Goal: Navigation & Orientation: Find specific page/section

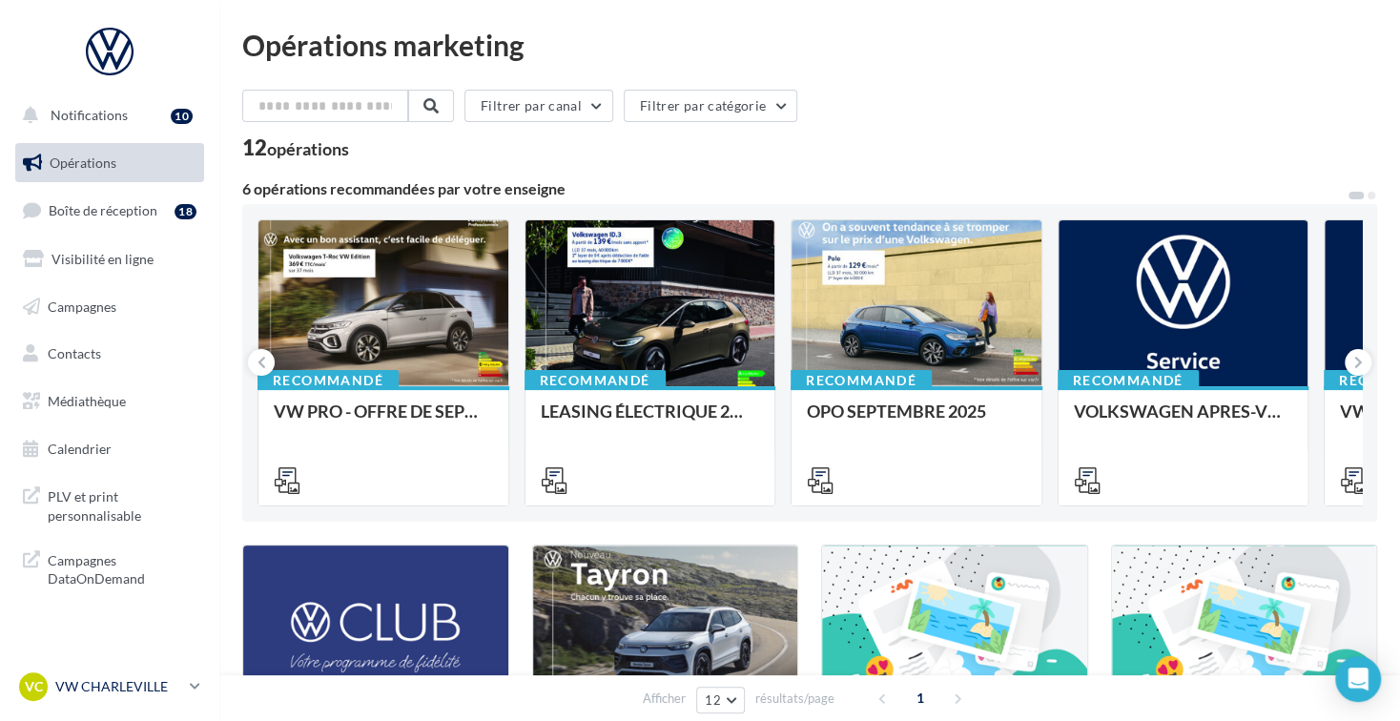
click at [111, 688] on p "VW CHARLEVILLE" at bounding box center [118, 686] width 127 height 19
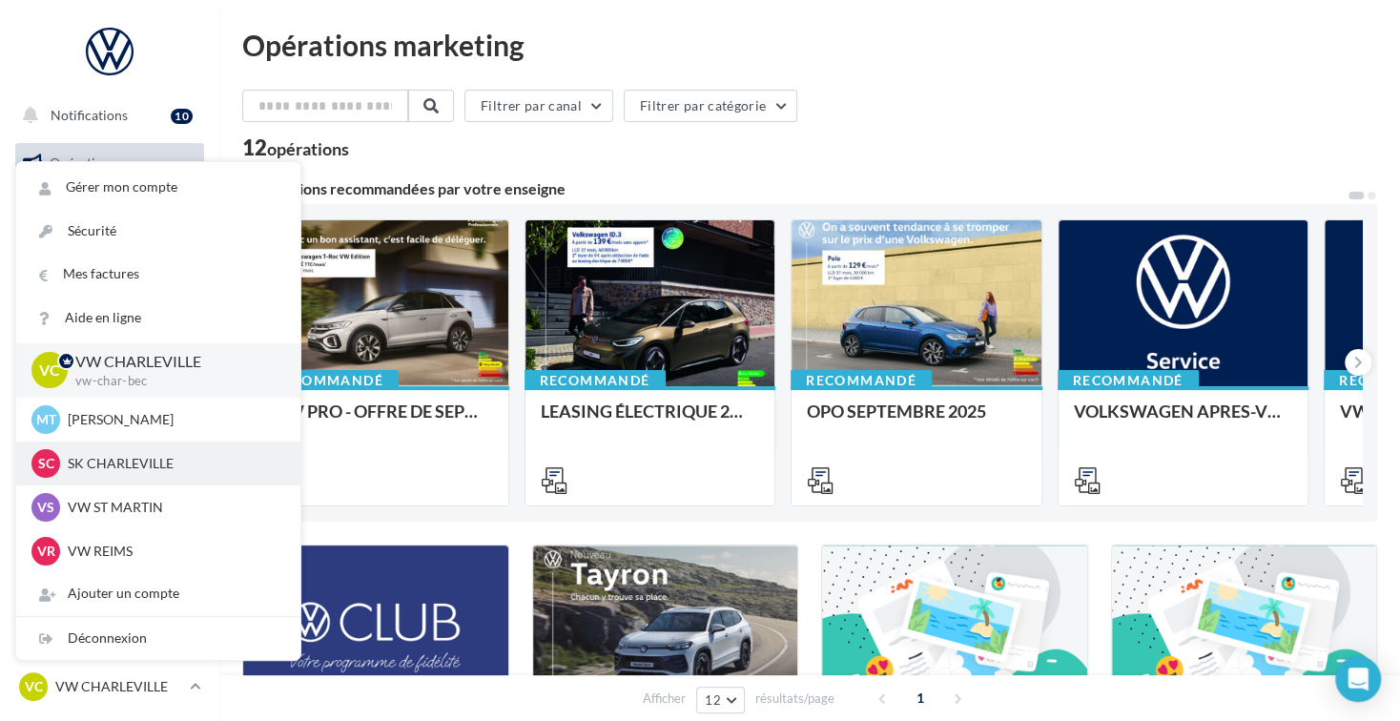
click at [146, 473] on div "SC SK CHARLEVILLE 1dc8d1b6-8944-44e3-99c7-f4ff58a531c8" at bounding box center [158, 463] width 254 height 29
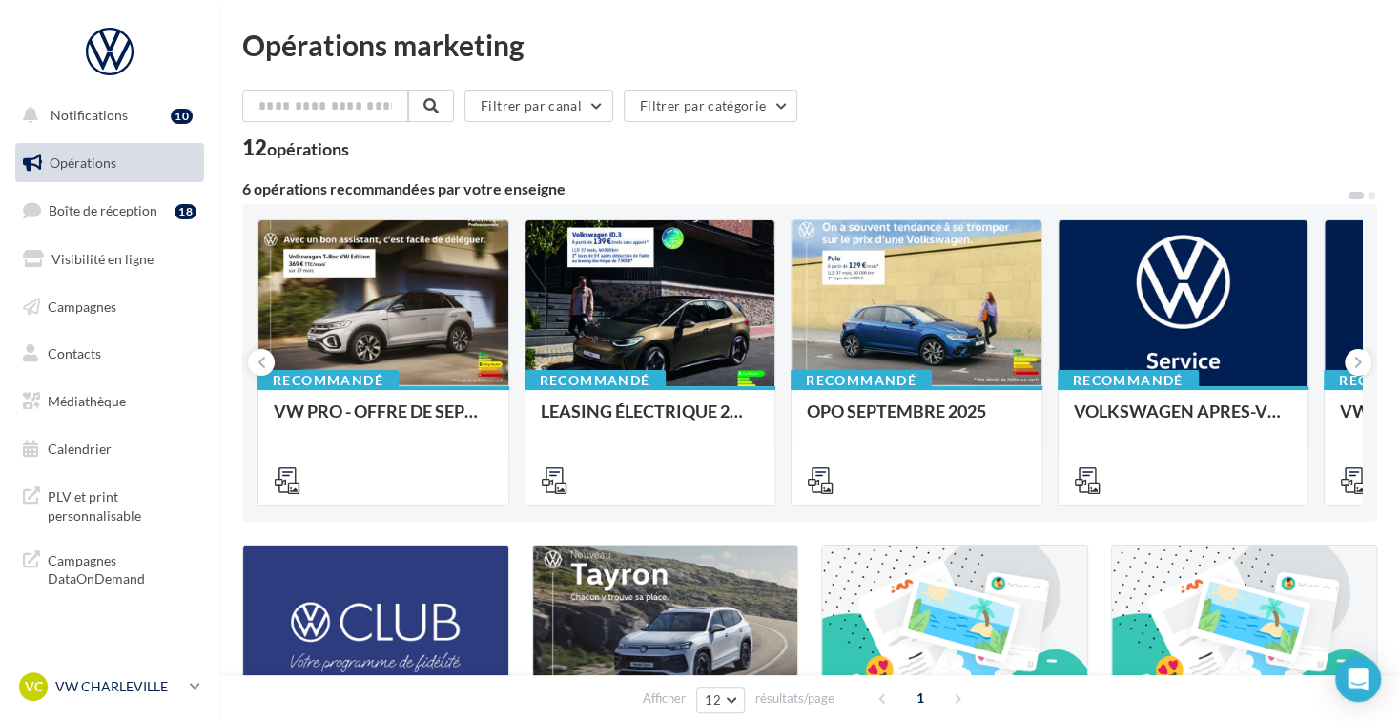
click at [74, 688] on p "VW CHARLEVILLE" at bounding box center [118, 686] width 127 height 19
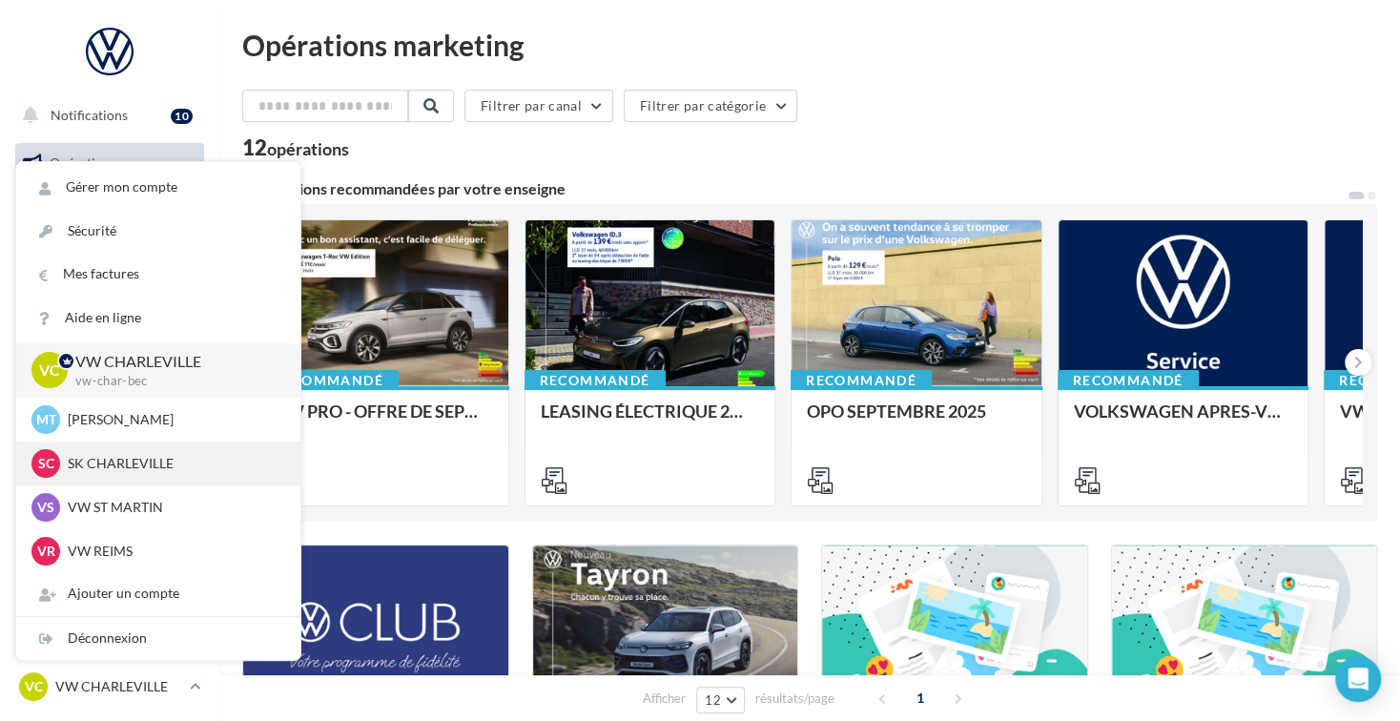
click at [127, 460] on p "SK CHARLEVILLE" at bounding box center [173, 463] width 210 height 19
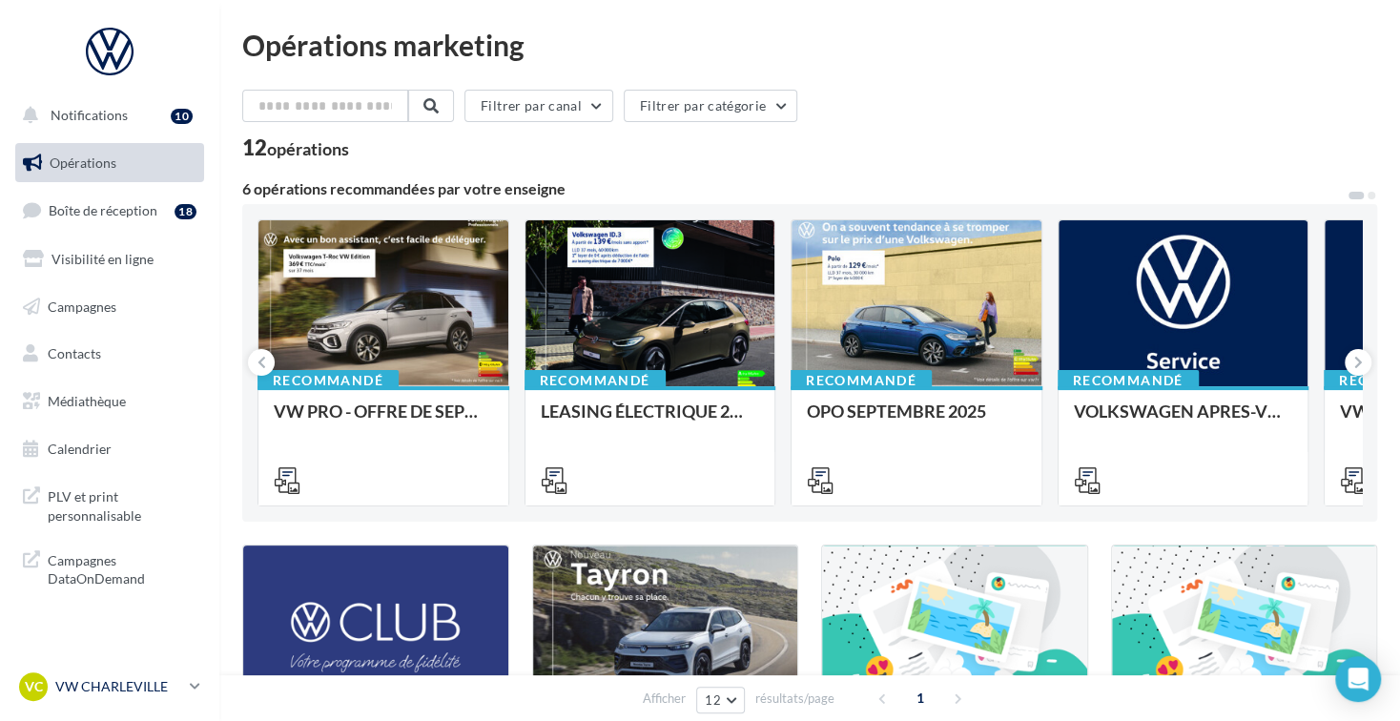
click at [189, 685] on link "VC VW CHARLEVILLE vw-char-bec" at bounding box center [109, 687] width 189 height 36
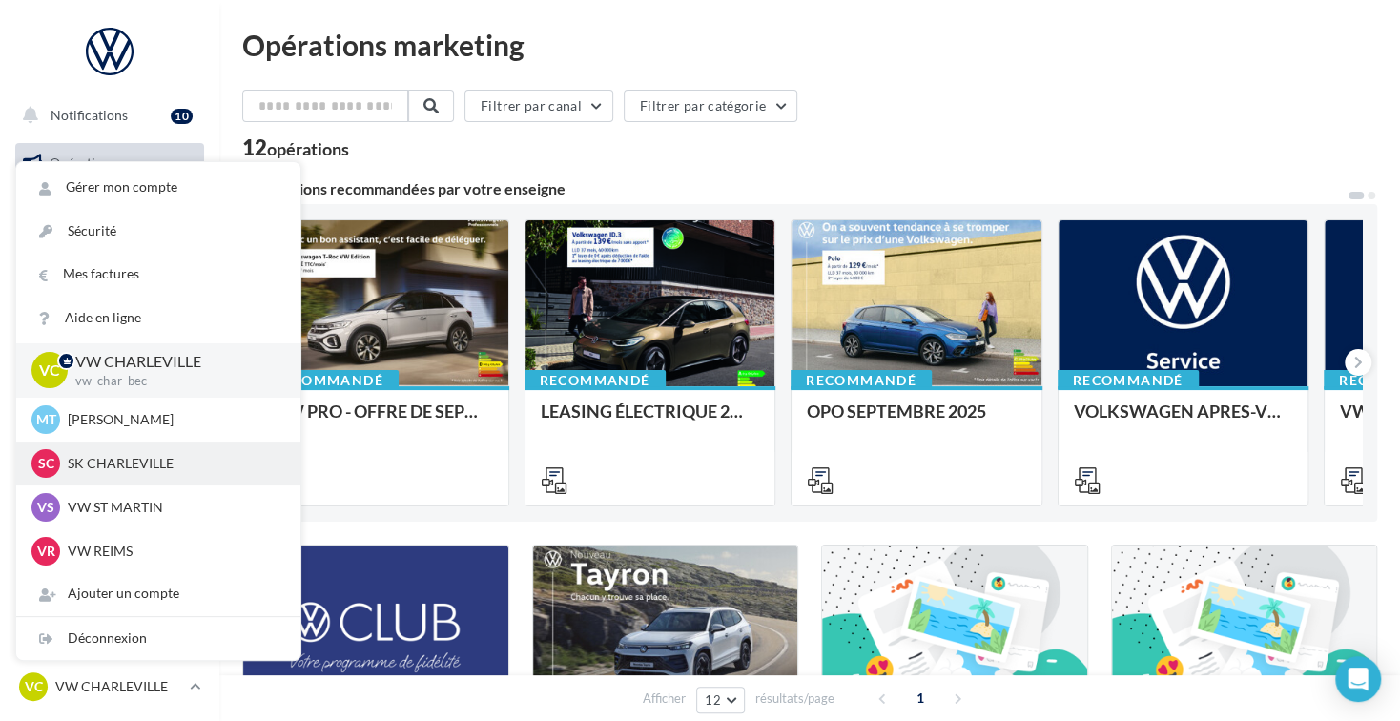
click at [149, 466] on p "SK CHARLEVILLE" at bounding box center [173, 463] width 210 height 19
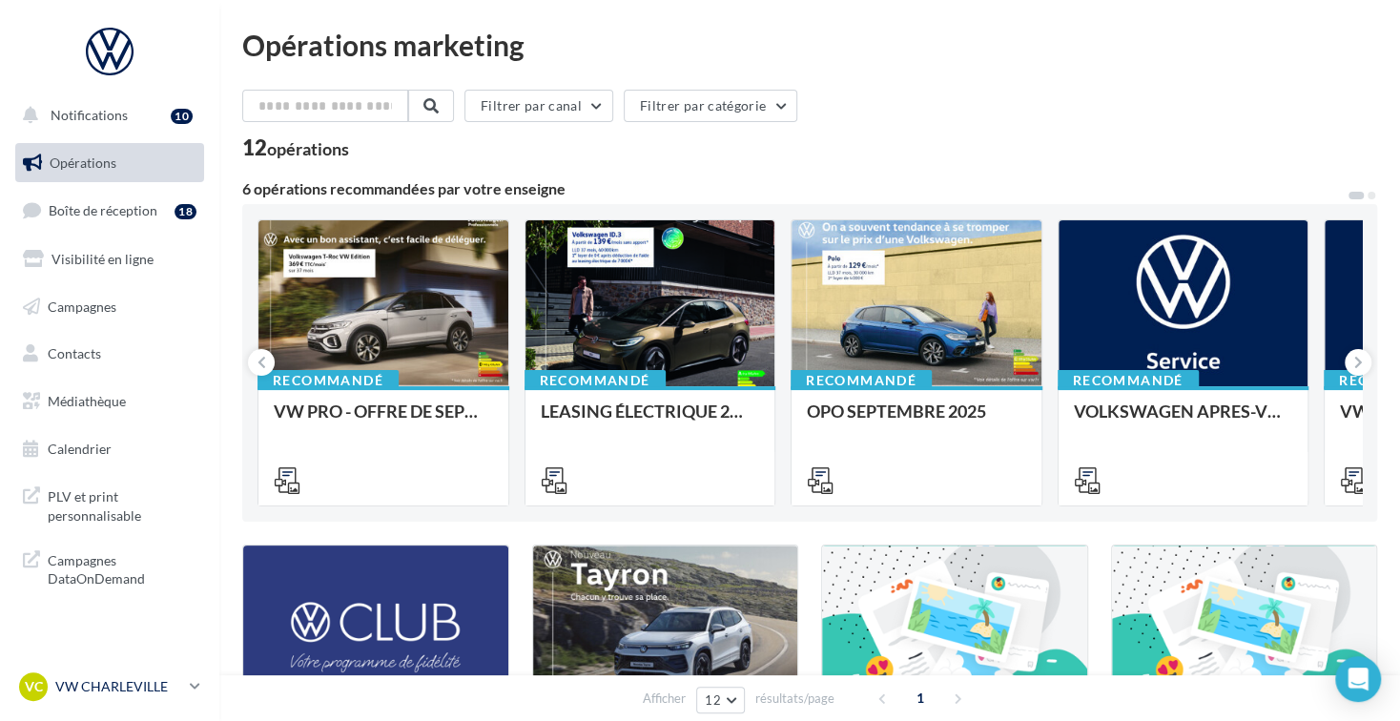
click at [158, 690] on p "VW CHARLEVILLE" at bounding box center [118, 686] width 127 height 19
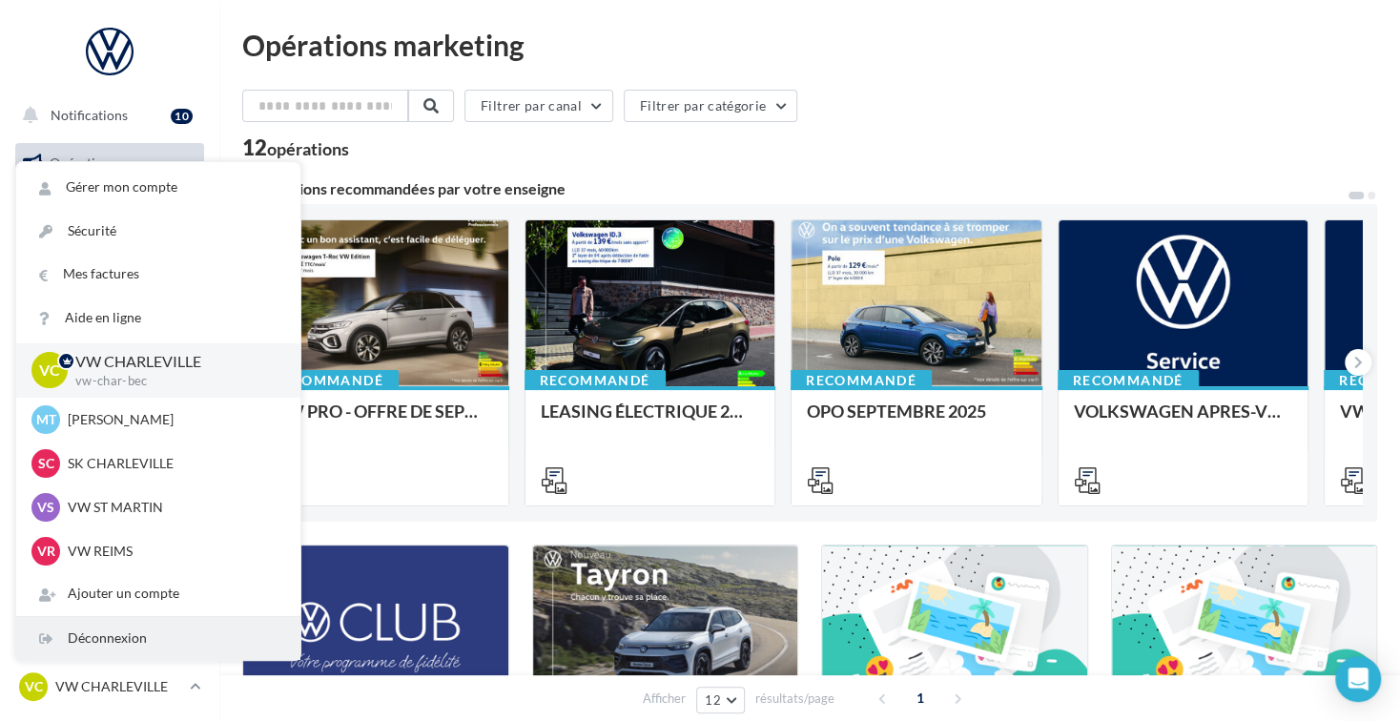
click at [163, 641] on div "Déconnexion" at bounding box center [158, 638] width 284 height 43
